Goal: Navigation & Orientation: Find specific page/section

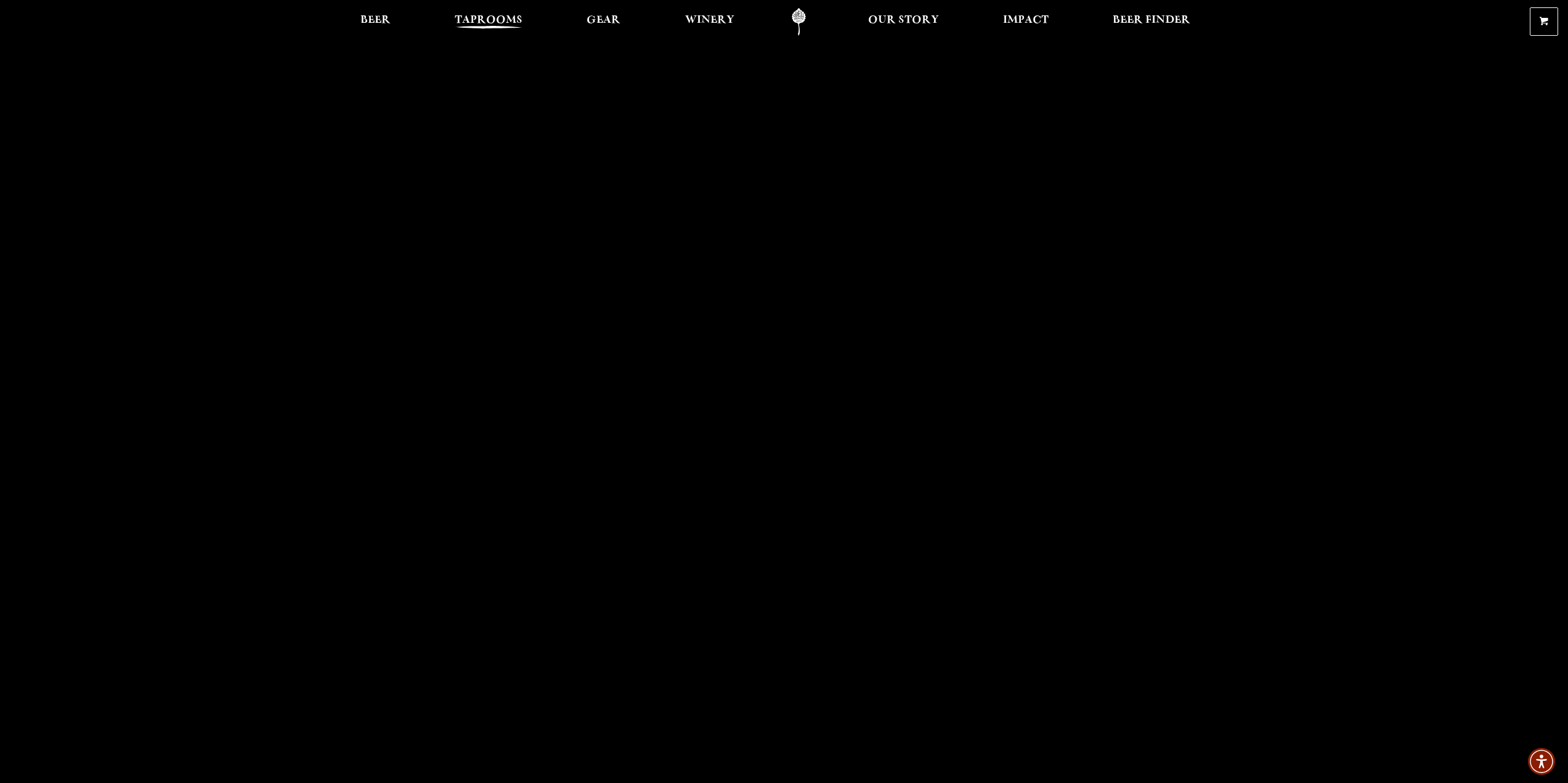
click at [503, 24] on span "Taprooms" at bounding box center [488, 20] width 68 height 9
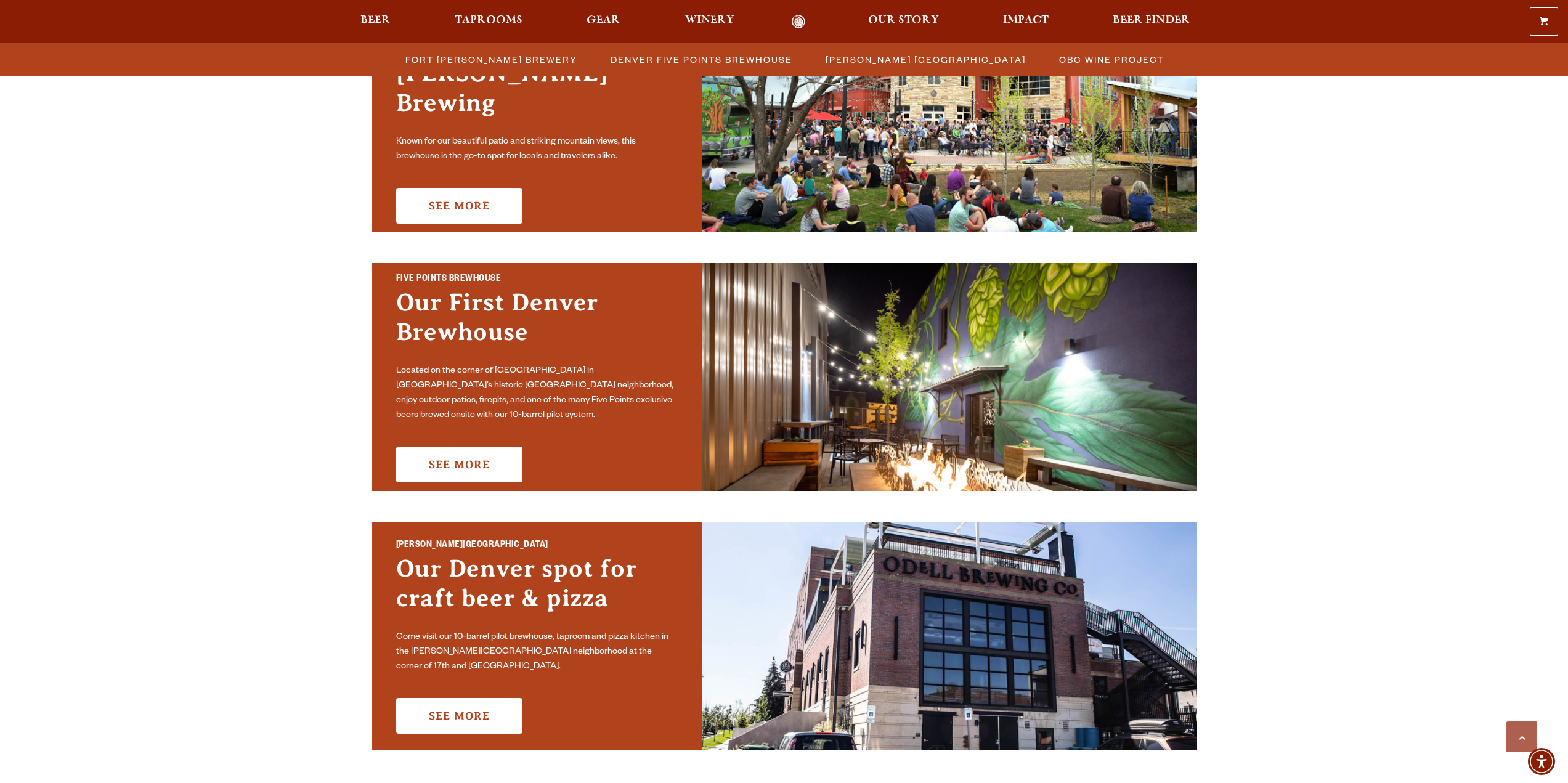
scroll to position [615, 0]
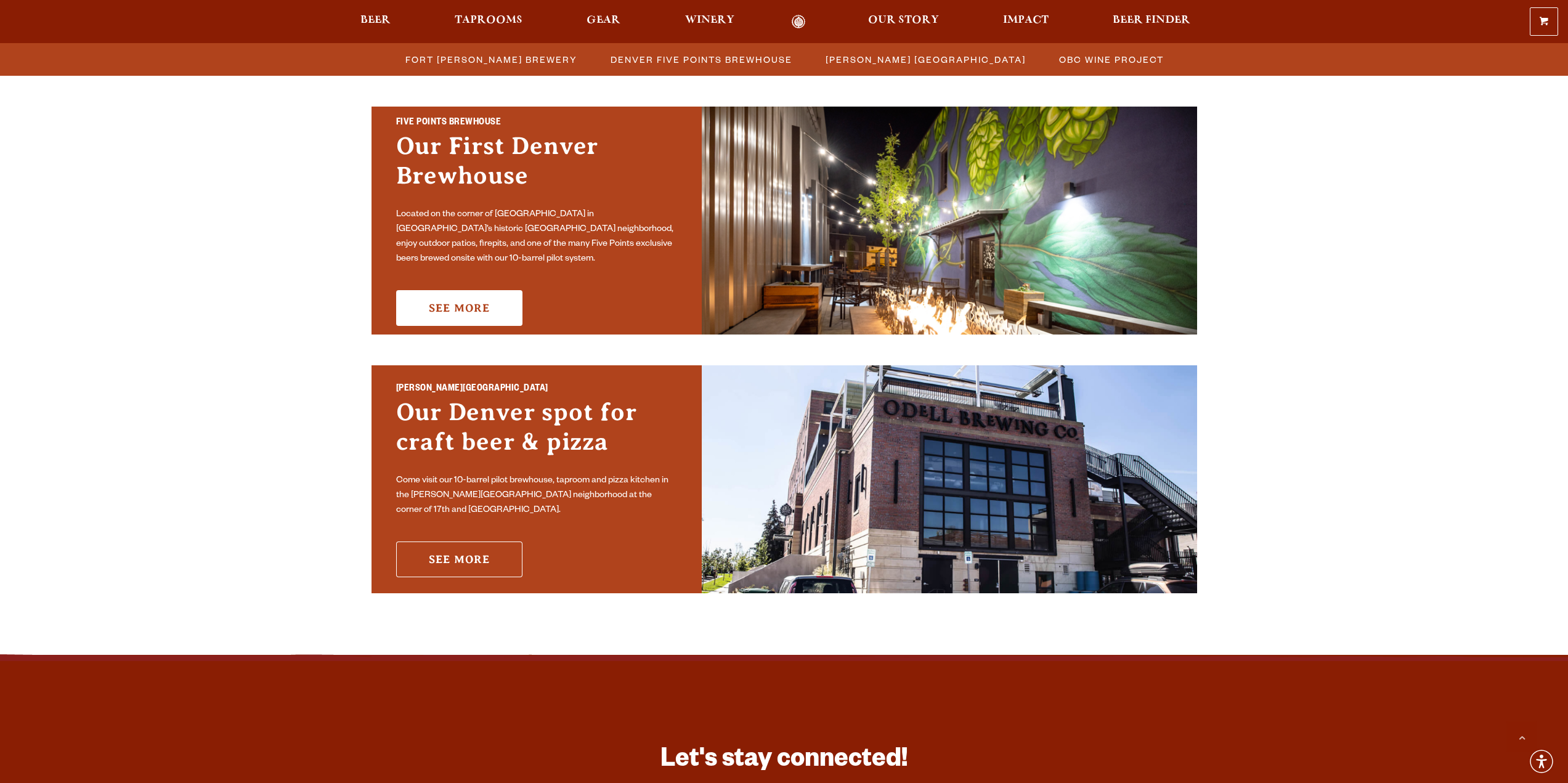
click at [448, 553] on link "See More" at bounding box center [459, 559] width 126 height 36
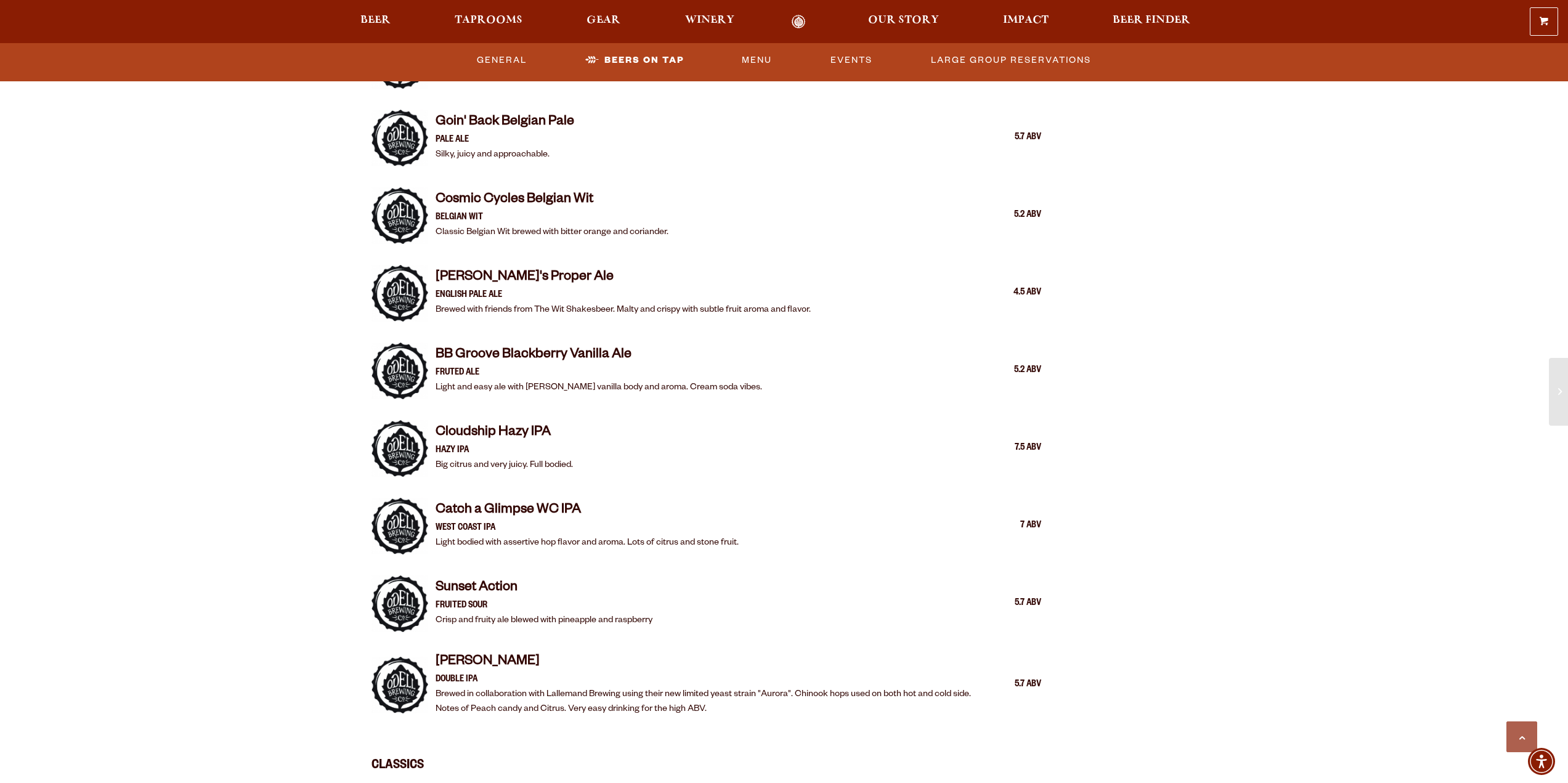
scroll to position [1478, 0]
